Goal: Find contact information: Find contact information

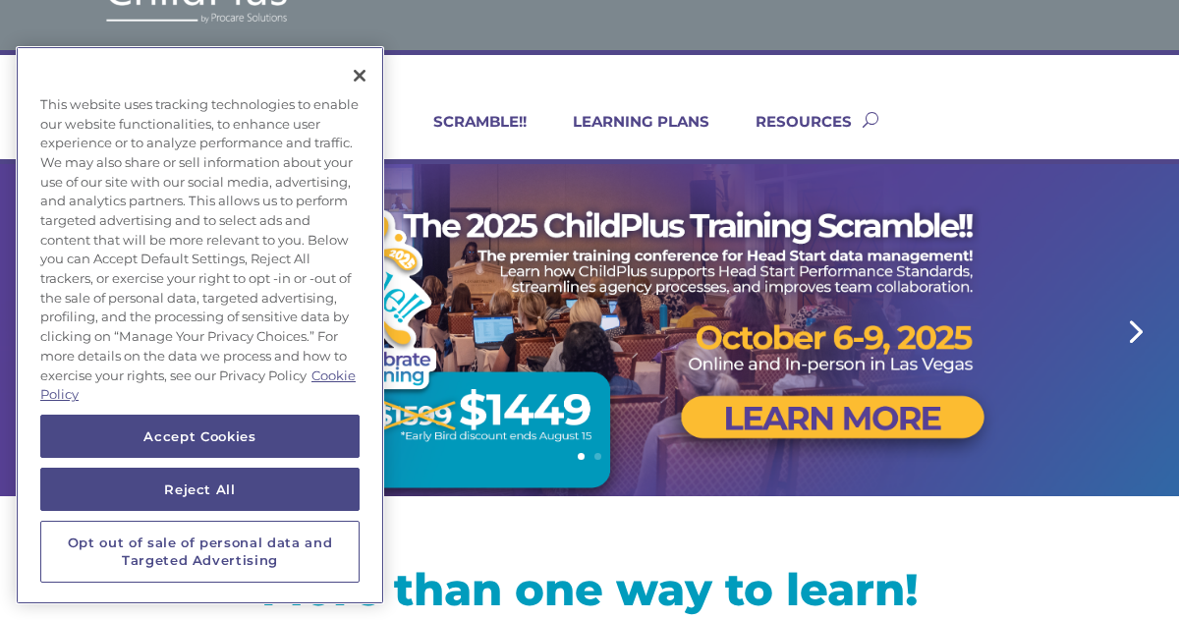
scroll to position [81, 0]
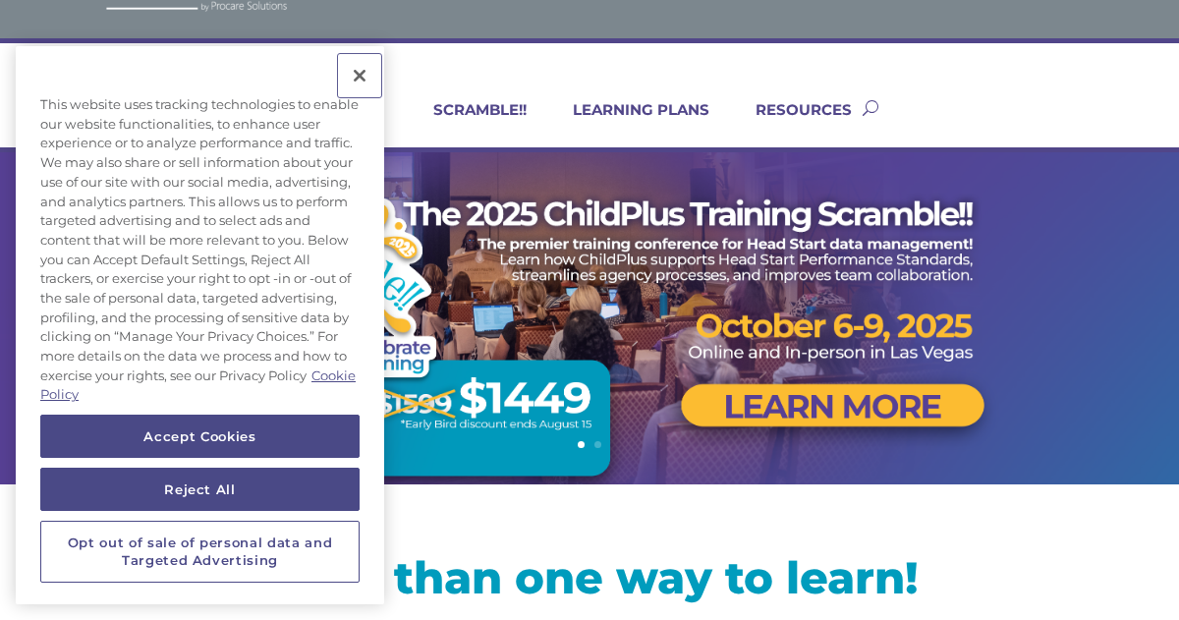
click at [366, 74] on button "Close" at bounding box center [359, 75] width 43 height 43
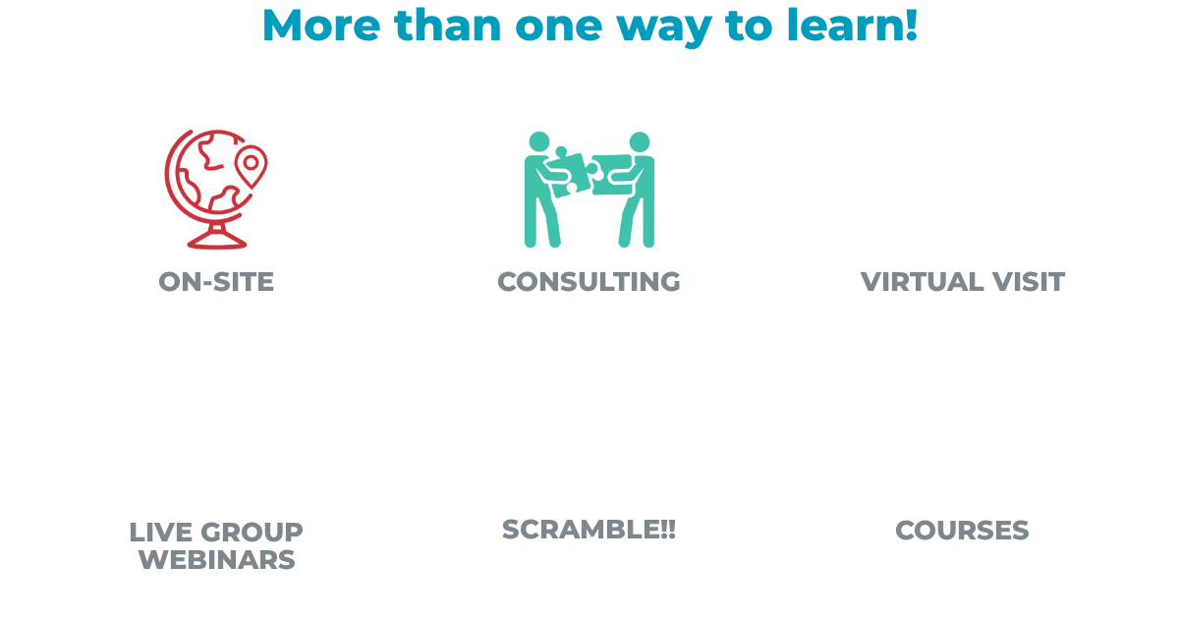
scroll to position [635, 0]
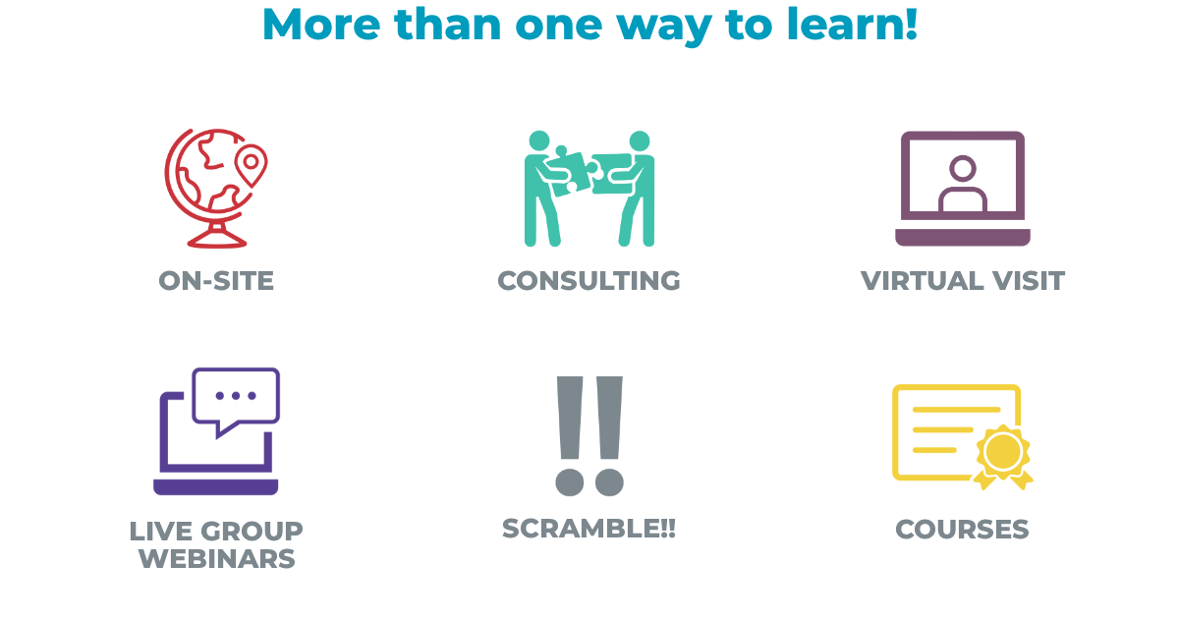
click at [541, 180] on img at bounding box center [589, 188] width 173 height 173
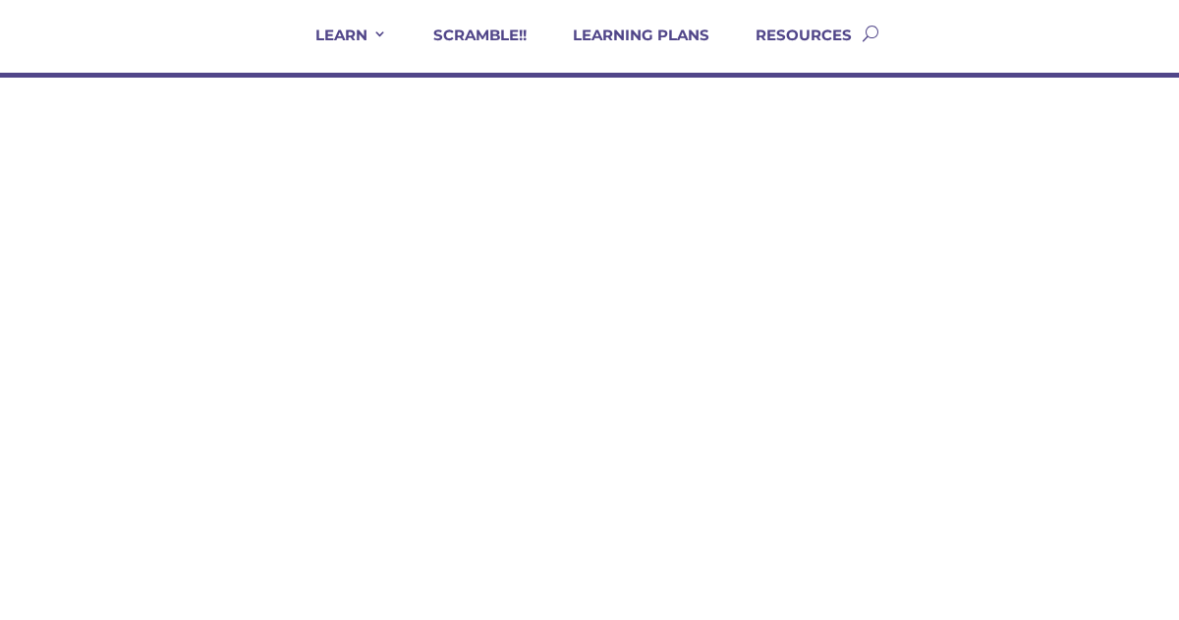
scroll to position [426, 0]
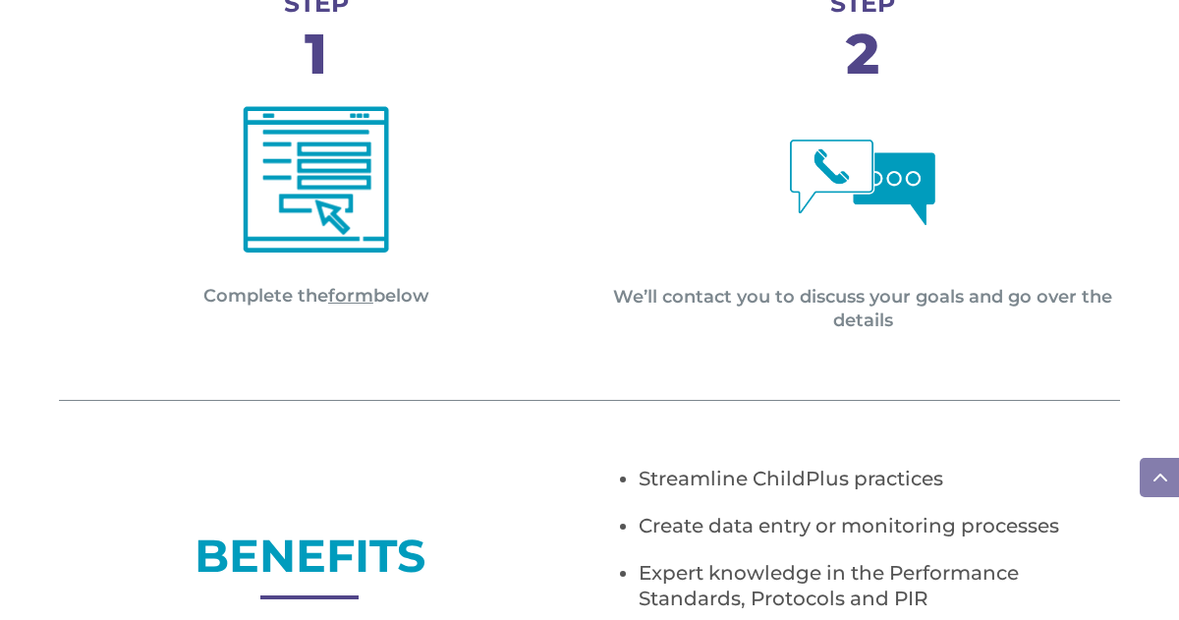
click at [356, 290] on link "form" at bounding box center [350, 296] width 45 height 22
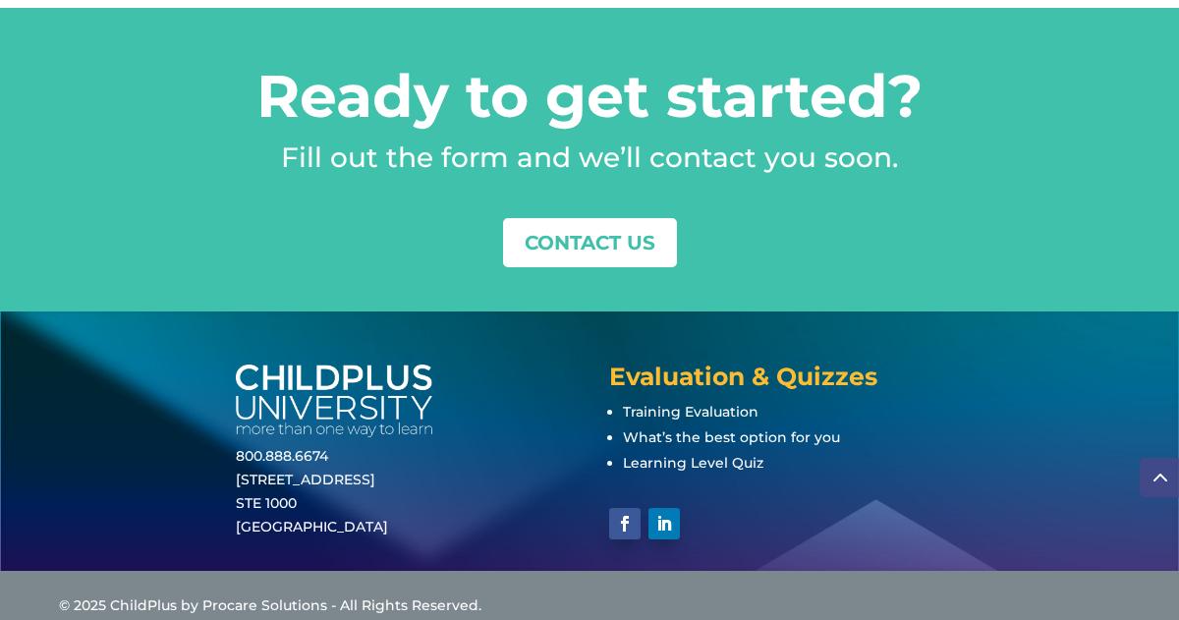
scroll to position [2595, 0]
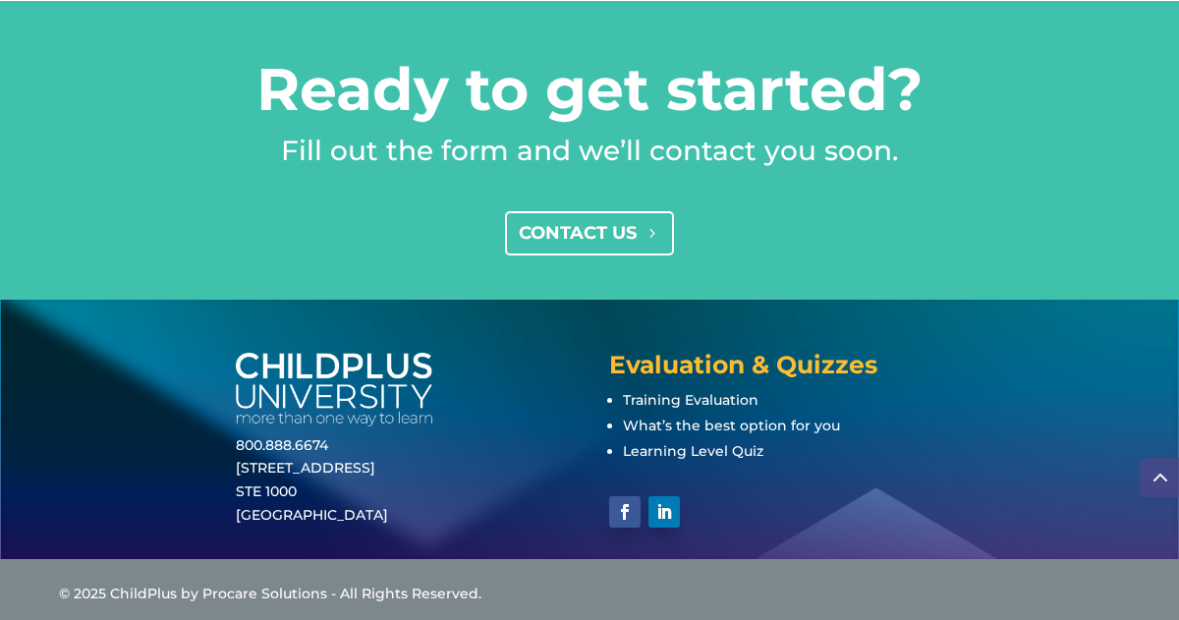
click at [580, 242] on link "CONTACT US" at bounding box center [590, 233] width 170 height 44
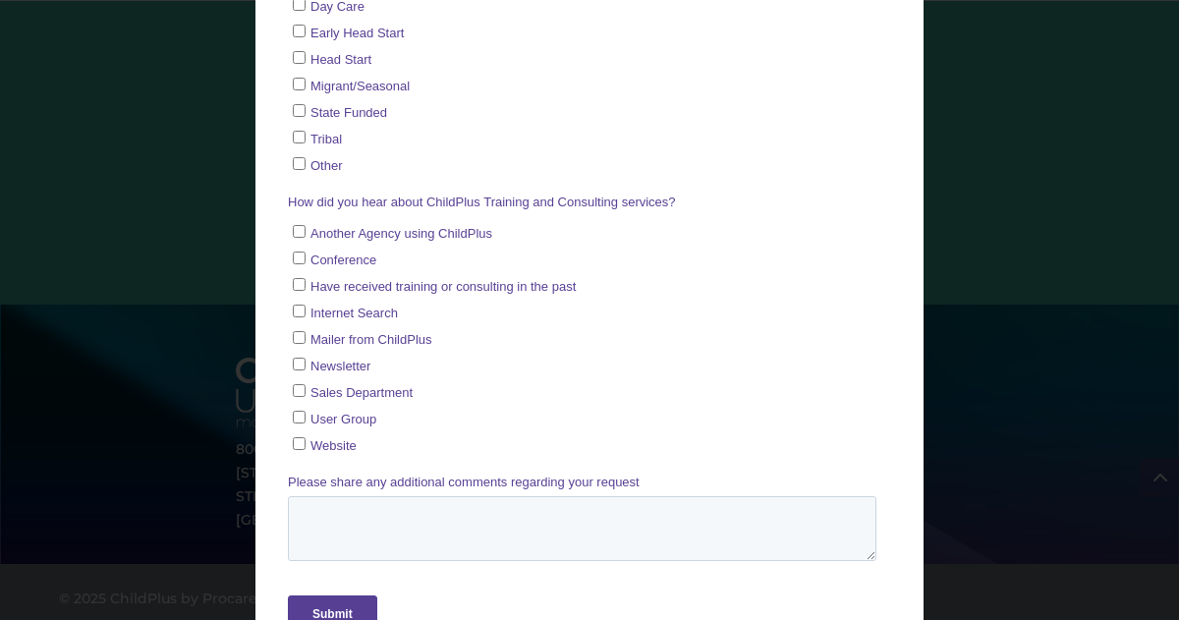
scroll to position [913, 0]
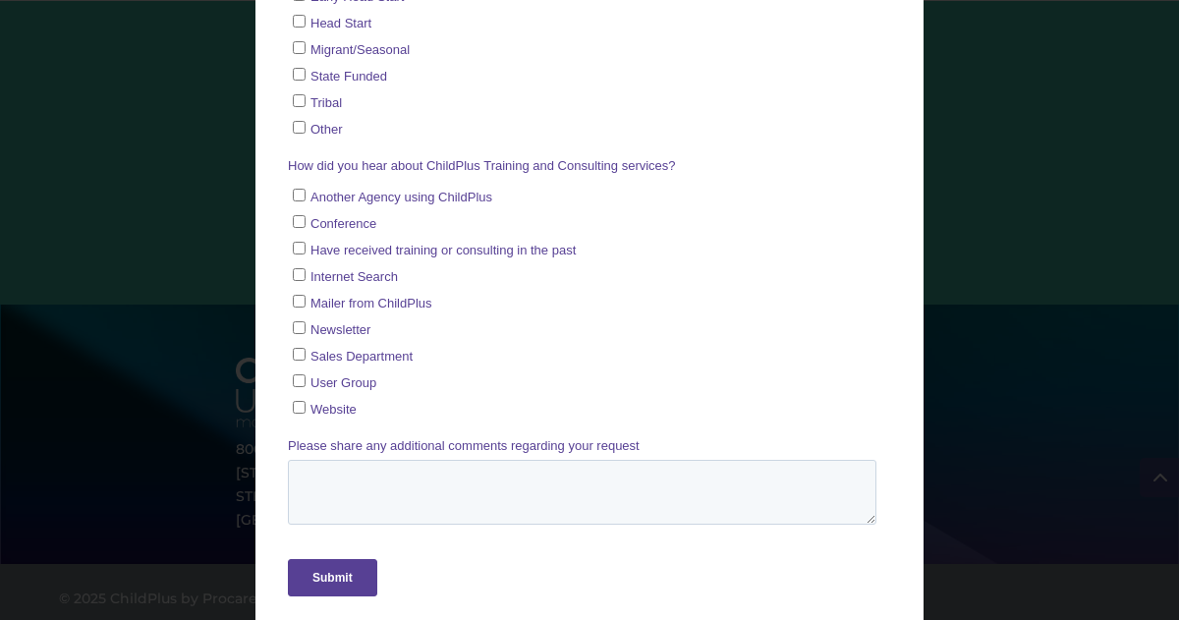
click at [59, 124] on div "Contact Us Fill out the form below to contact us. M" at bounding box center [589, 310] width 1179 height 620
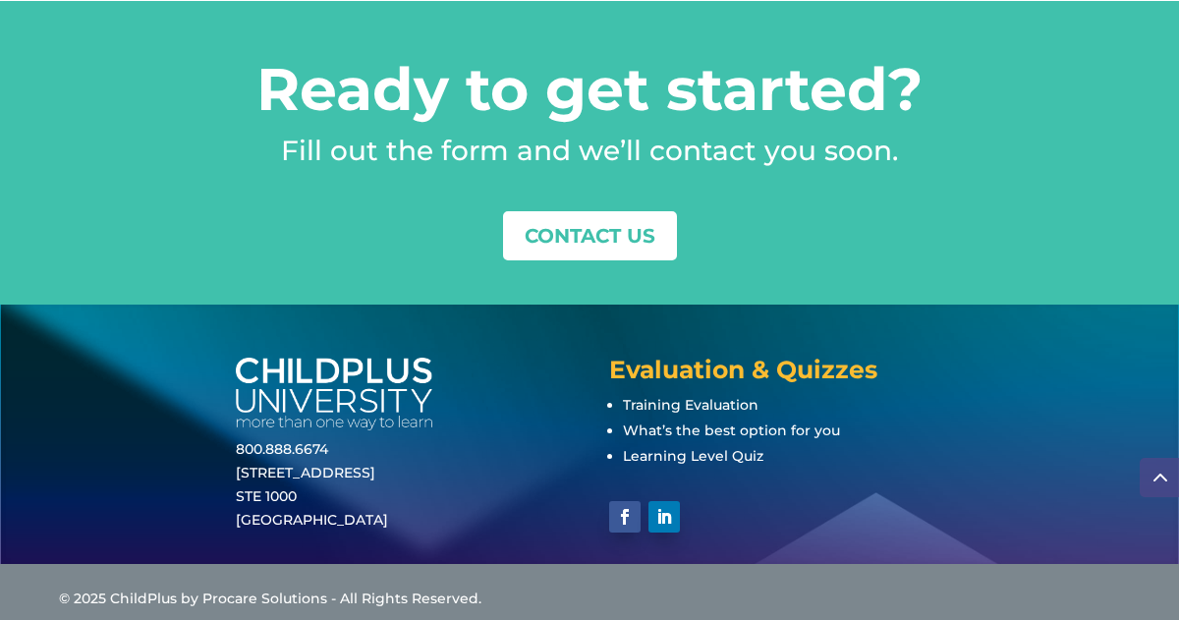
scroll to position [0, 0]
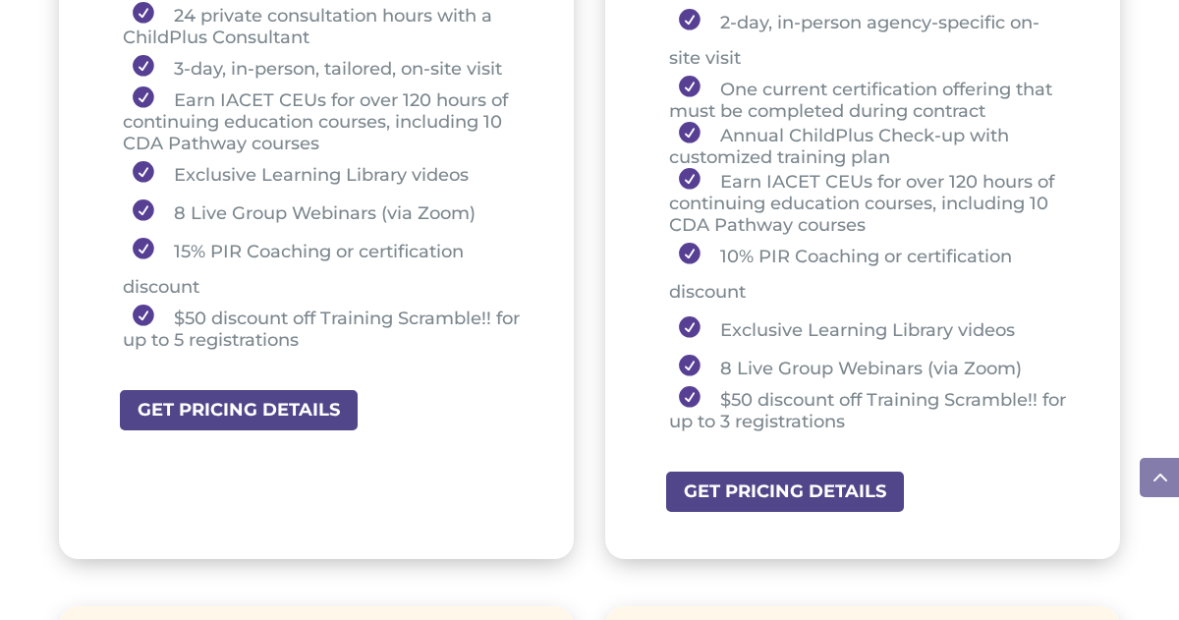
scroll to position [1027, 0]
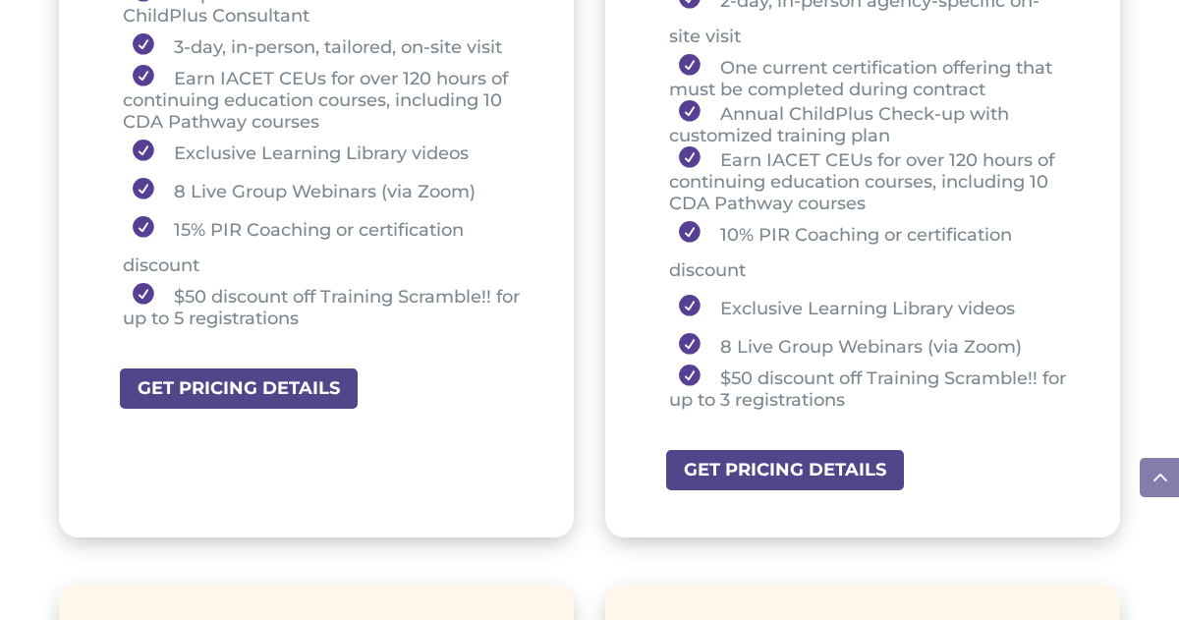
click at [412, 408] on div "GET PRICING DETAILS" at bounding box center [346, 388] width 456 height 44
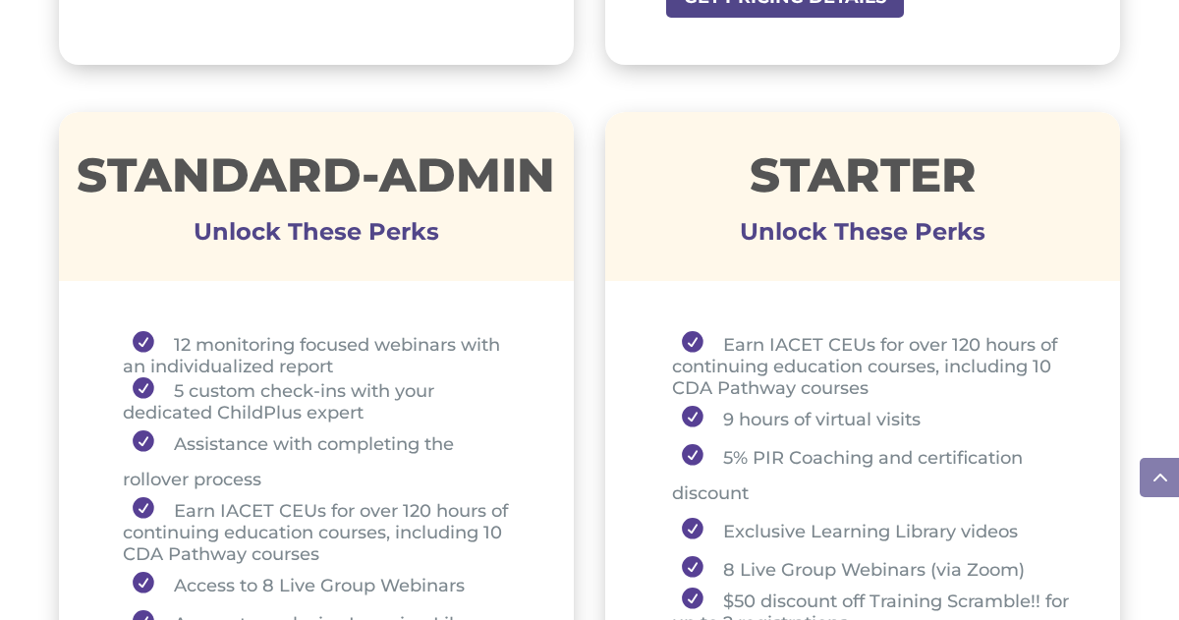
scroll to position [1501, 0]
